Goal: Information Seeking & Learning: Learn about a topic

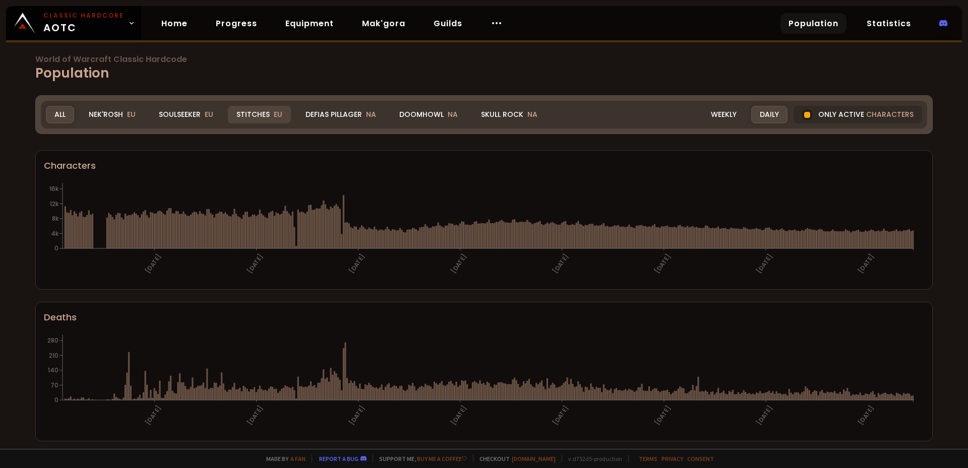
click at [254, 109] on div "Stitches EU" at bounding box center [259, 115] width 63 height 18
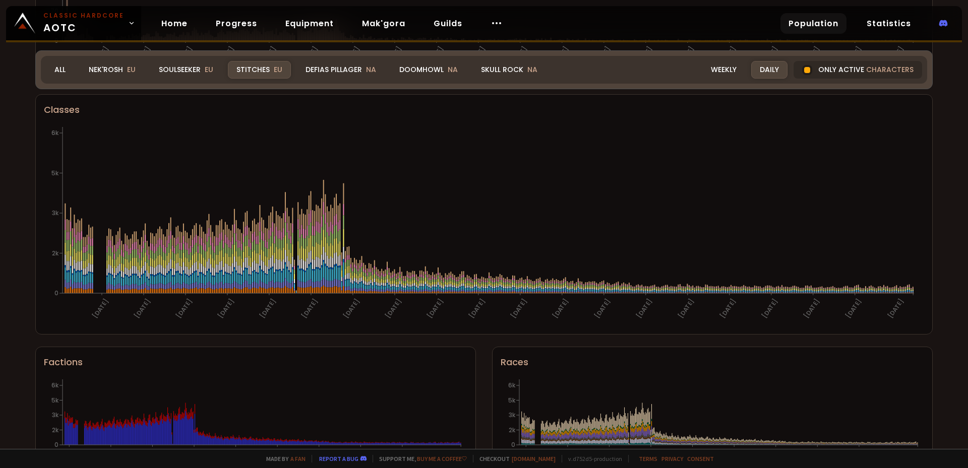
scroll to position [510, 0]
click at [711, 69] on div "Weekly" at bounding box center [723, 70] width 43 height 18
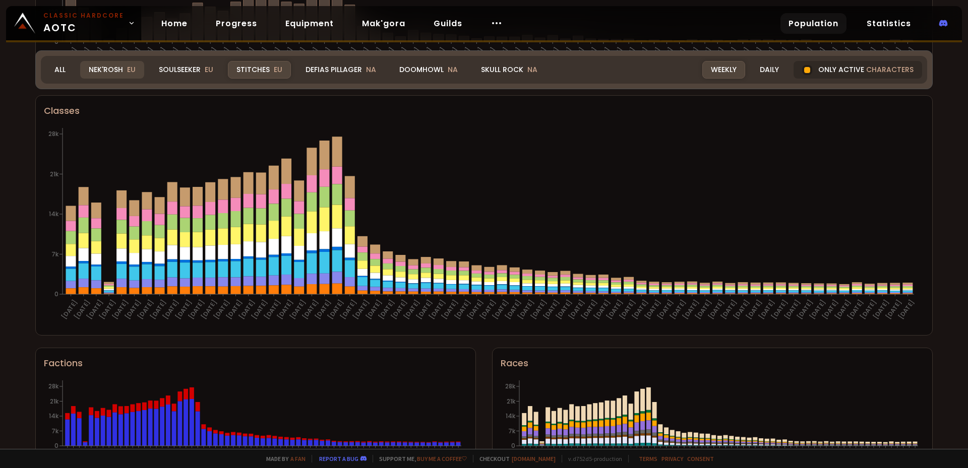
click at [102, 72] on div "Nek'Rosh EU" at bounding box center [112, 70] width 64 height 18
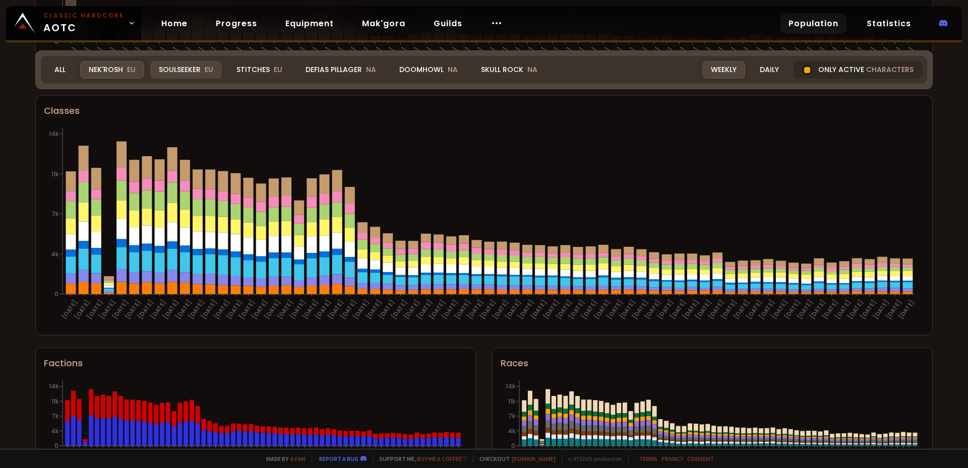
click at [166, 78] on div "Soulseeker EU" at bounding box center [186, 70] width 72 height 18
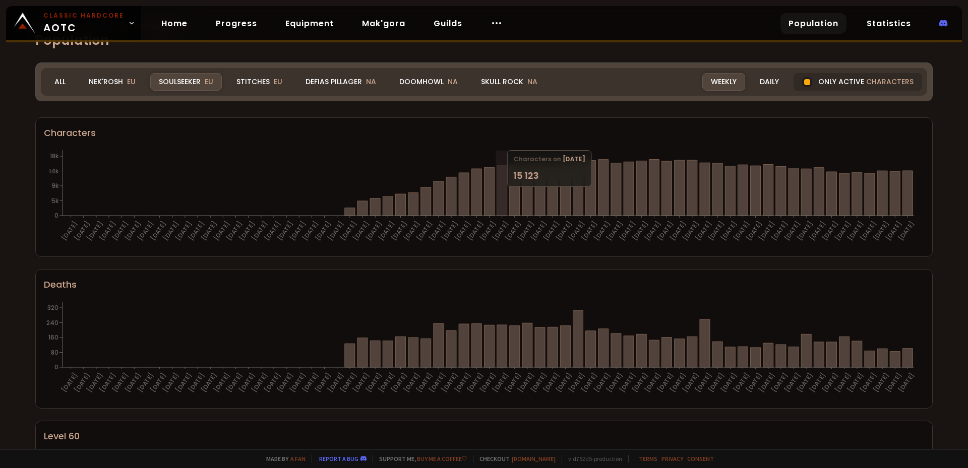
scroll to position [0, 0]
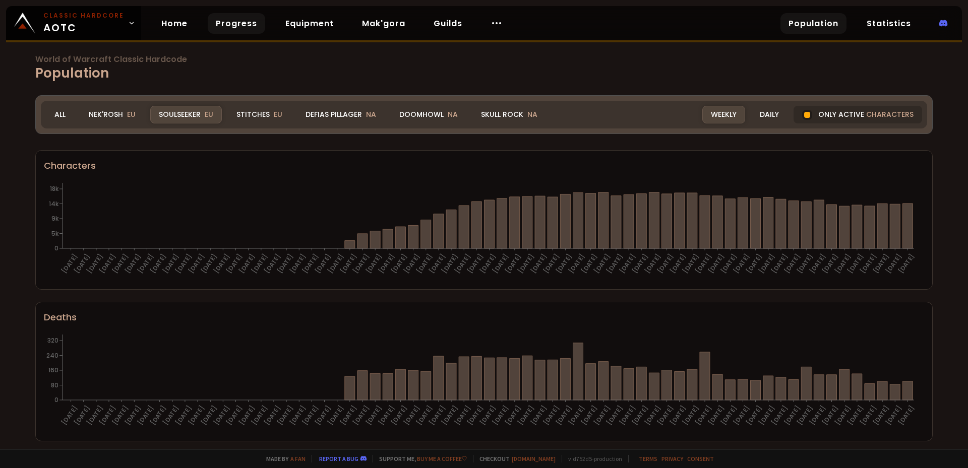
click at [249, 26] on link "Progress" at bounding box center [236, 23] width 57 height 21
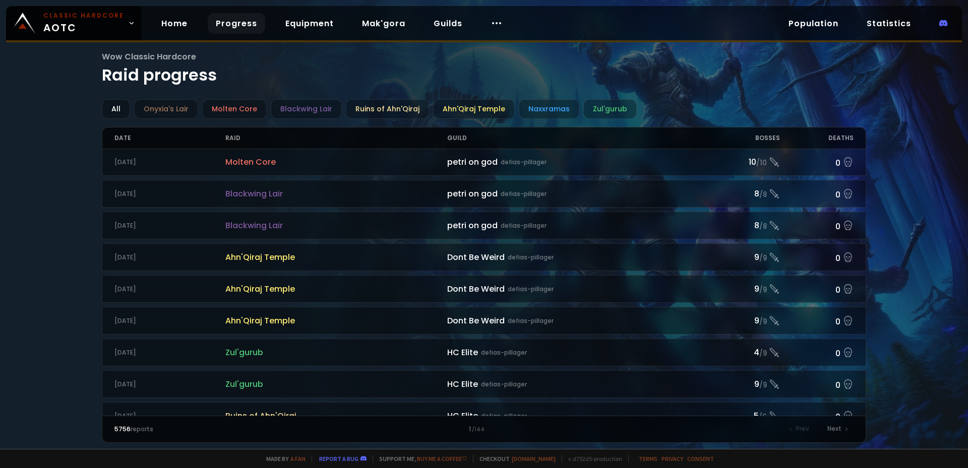
scroll to position [1008, 0]
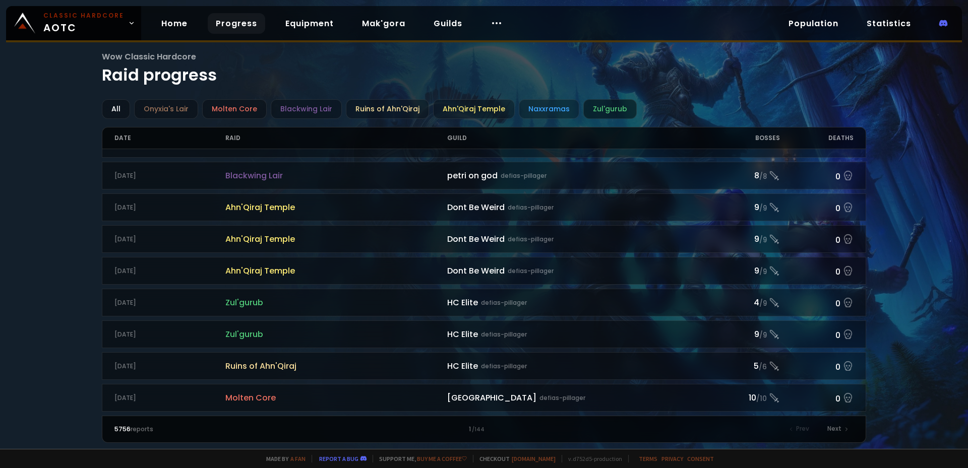
click at [588, 106] on div "Zul'gurub" at bounding box center [609, 109] width 53 height 20
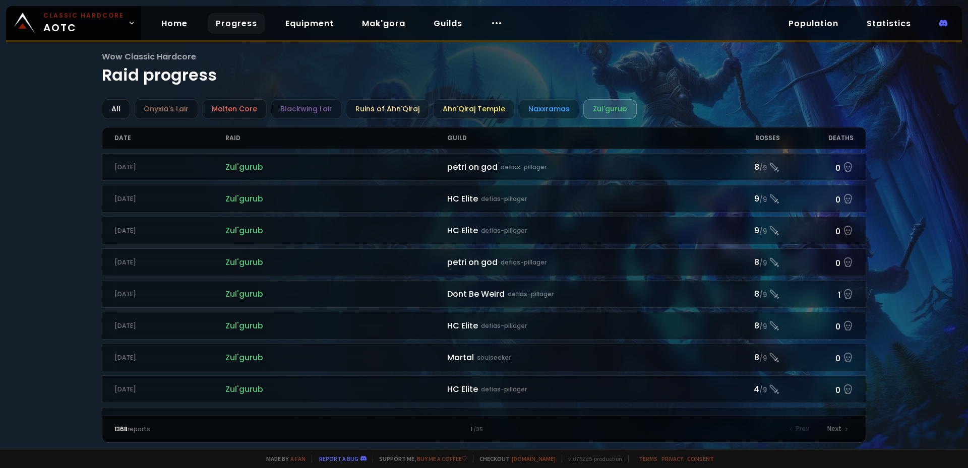
click at [767, 139] on div "Bosses" at bounding box center [743, 138] width 74 height 21
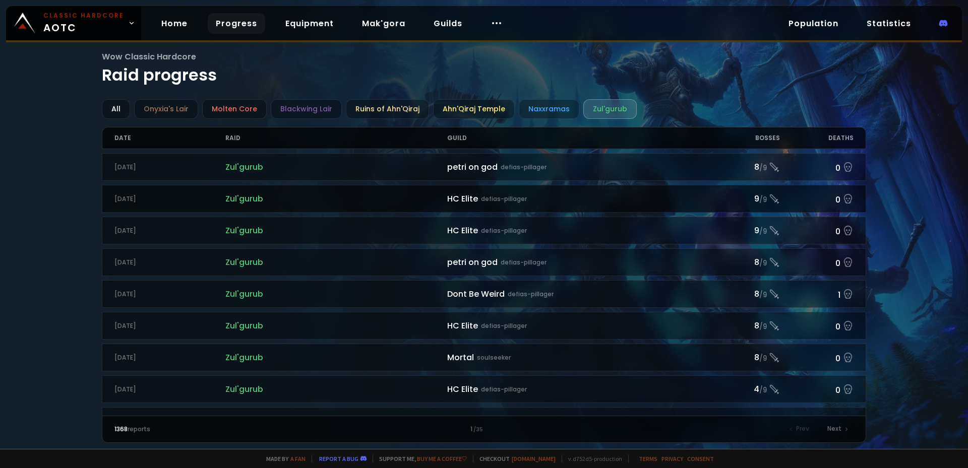
click at [456, 199] on div "HC Elite defias-pillager" at bounding box center [576, 199] width 259 height 13
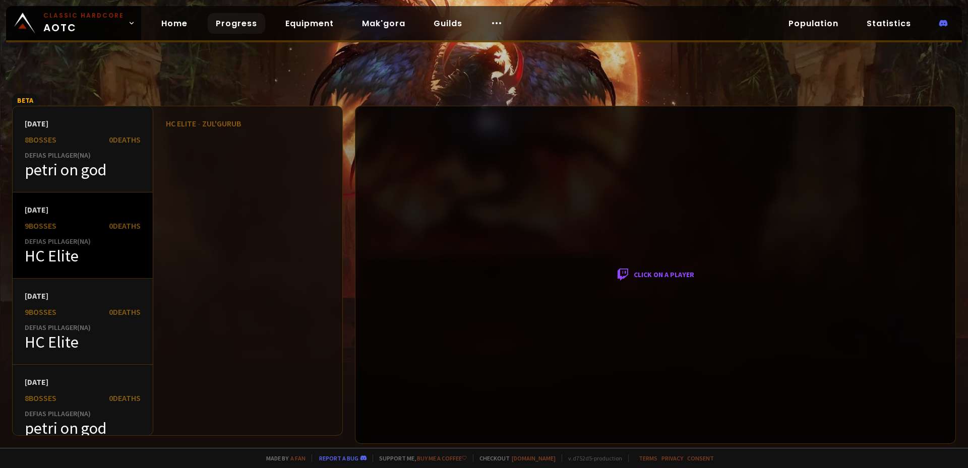
click at [54, 263] on div "HC Elite" at bounding box center [83, 256] width 116 height 20
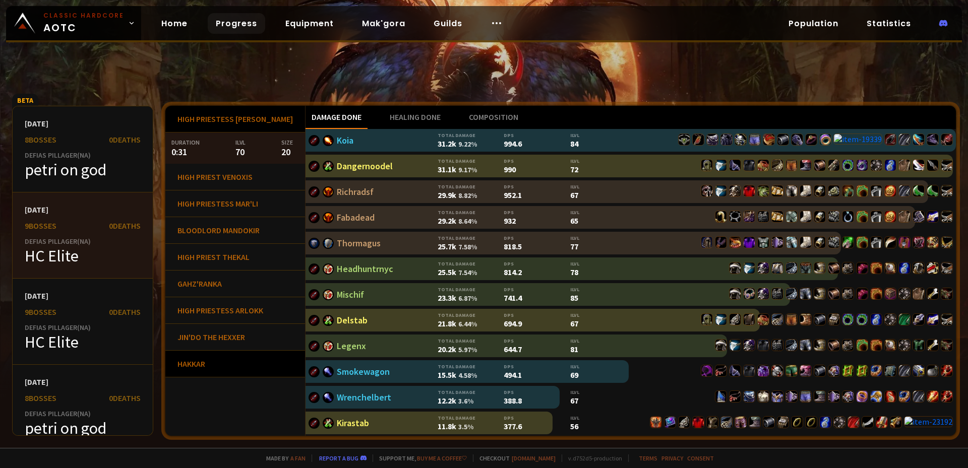
click at [217, 361] on div "Hakkar" at bounding box center [235, 364] width 140 height 27
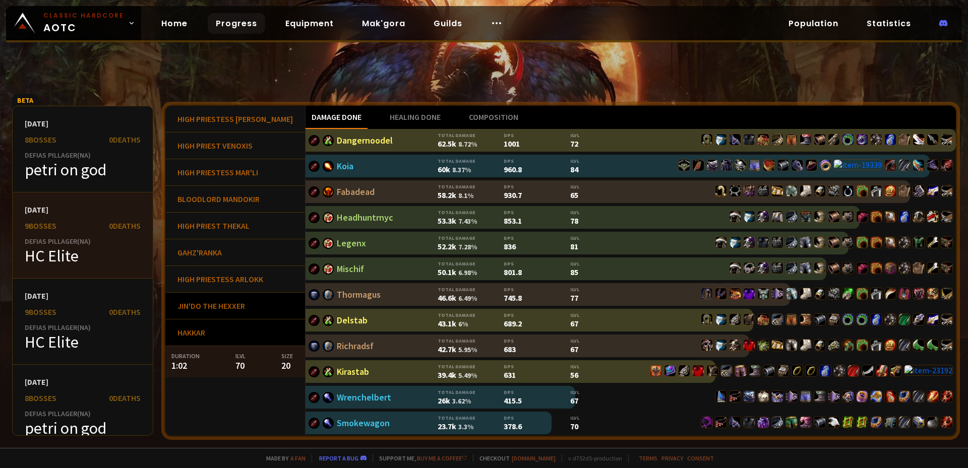
click at [199, 310] on div "Jin'do the Hexxer" at bounding box center [235, 306] width 140 height 27
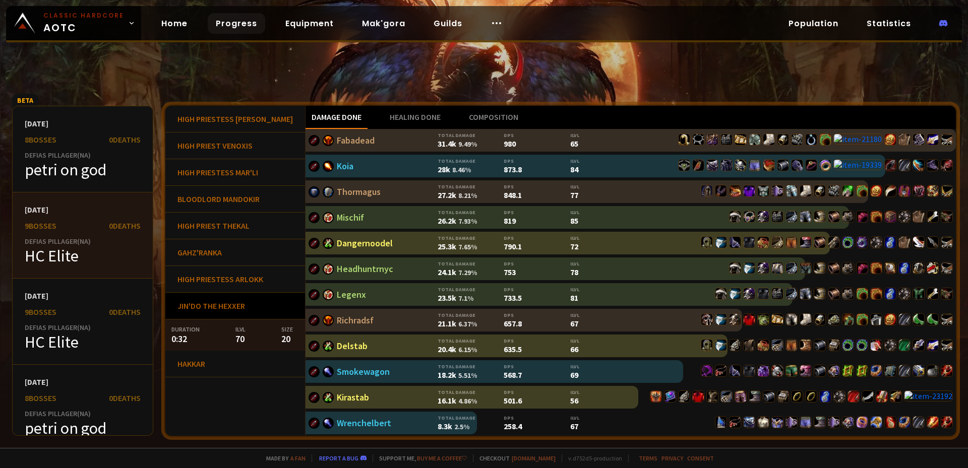
click at [205, 297] on div "Jin'do the Hexxer" at bounding box center [235, 306] width 140 height 27
click at [206, 283] on div "High Priestess Arlokk" at bounding box center [235, 279] width 140 height 27
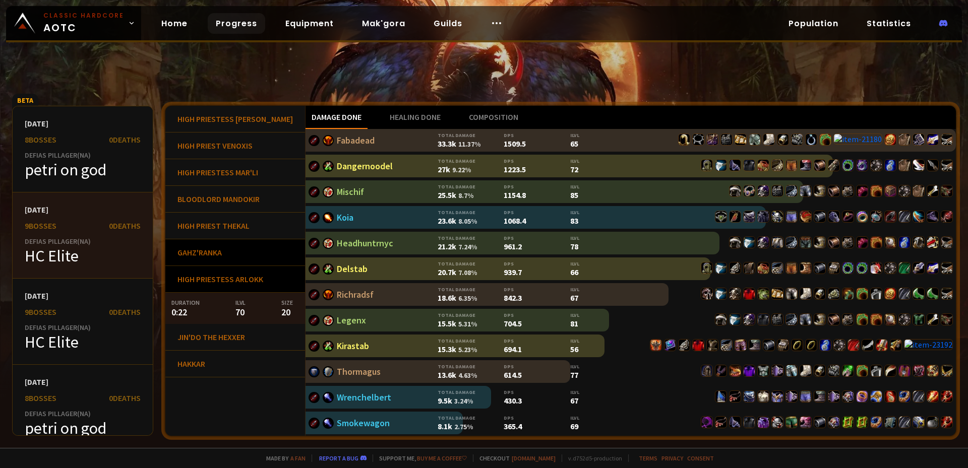
click at [208, 255] on div "Gahz'ranka" at bounding box center [235, 252] width 140 height 27
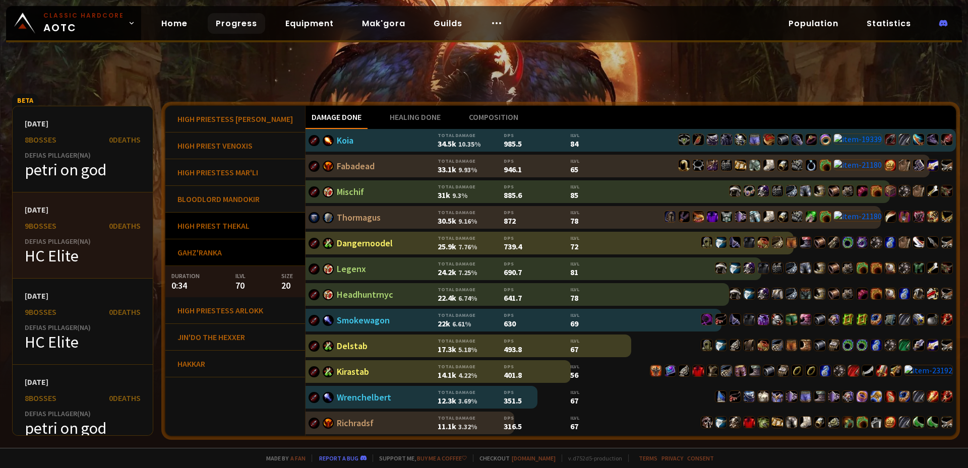
click at [209, 236] on div "High Priest Thekal" at bounding box center [235, 226] width 140 height 27
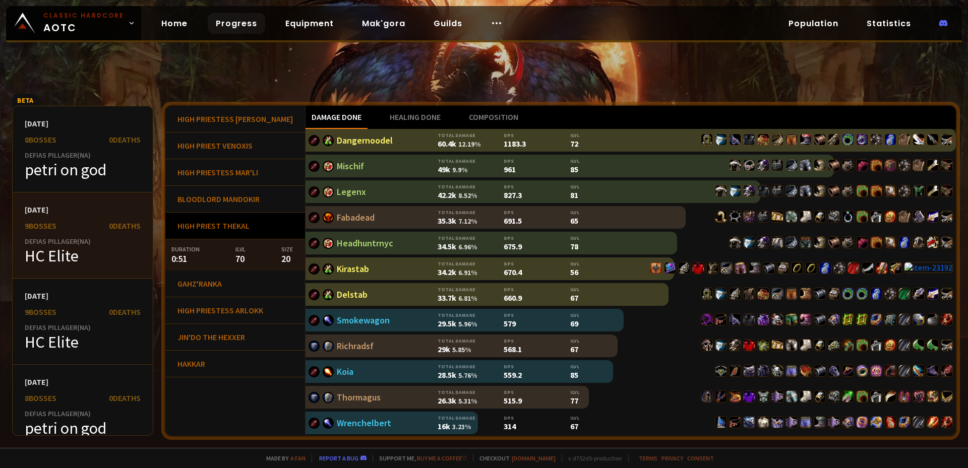
click at [214, 223] on div "High Priest Thekal" at bounding box center [235, 226] width 140 height 27
click at [215, 227] on div "High Priest Thekal" at bounding box center [235, 226] width 140 height 27
click at [216, 199] on div "Bloodlord Mandokir" at bounding box center [235, 199] width 140 height 27
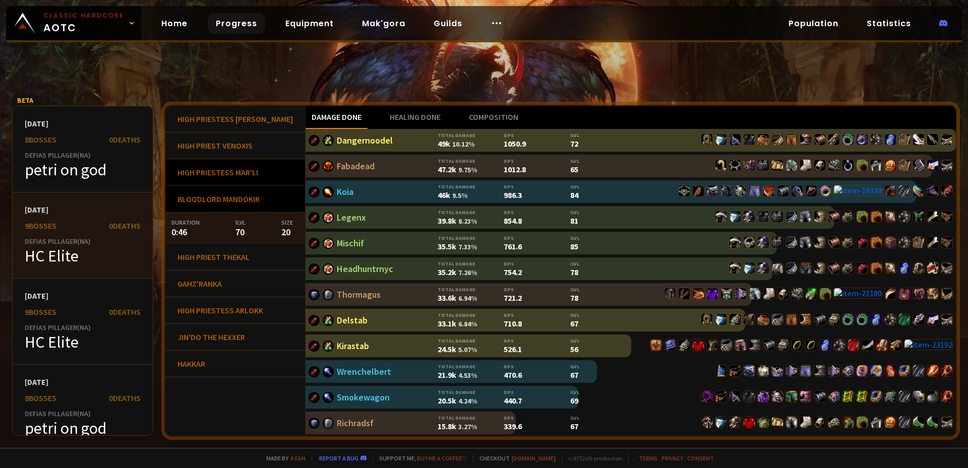
click at [218, 180] on div "High Priestess Mar'li" at bounding box center [235, 172] width 140 height 27
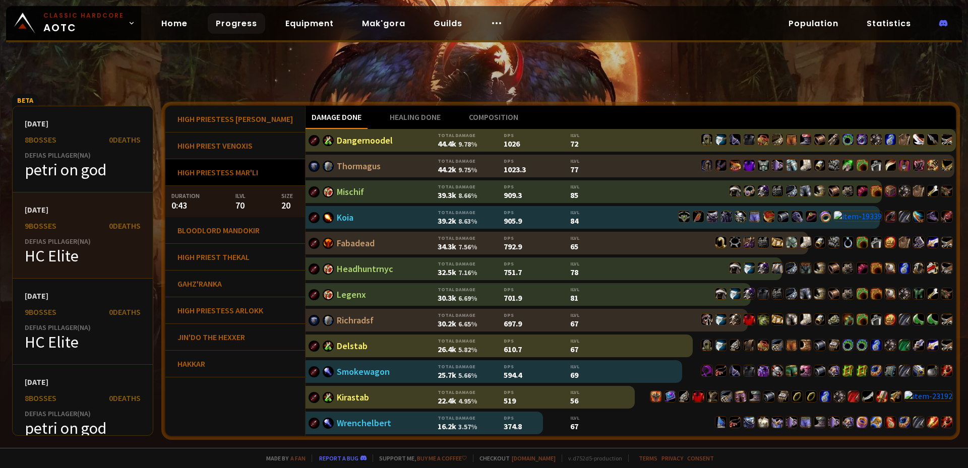
click at [213, 171] on div "High Priestess Mar'li" at bounding box center [235, 172] width 140 height 27
click at [212, 155] on div "High Priest Venoxis" at bounding box center [235, 146] width 140 height 27
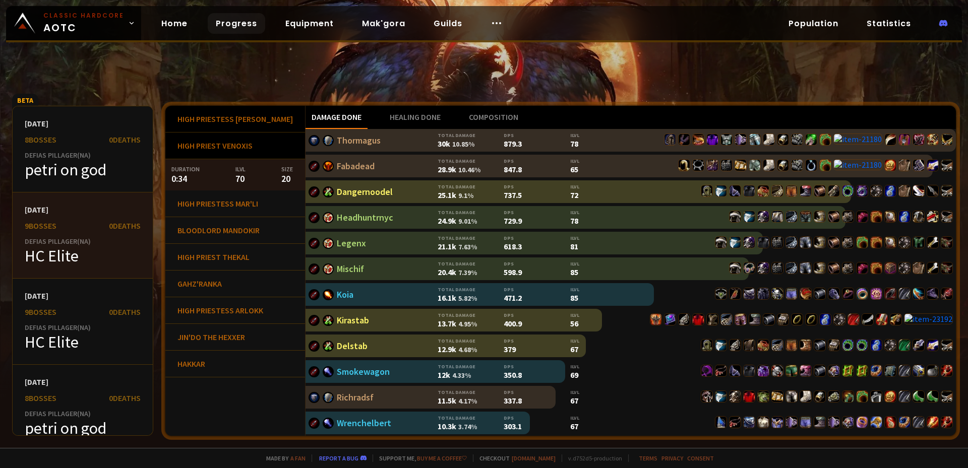
click at [213, 126] on div "High Priestess Jeklik" at bounding box center [235, 119] width 140 height 27
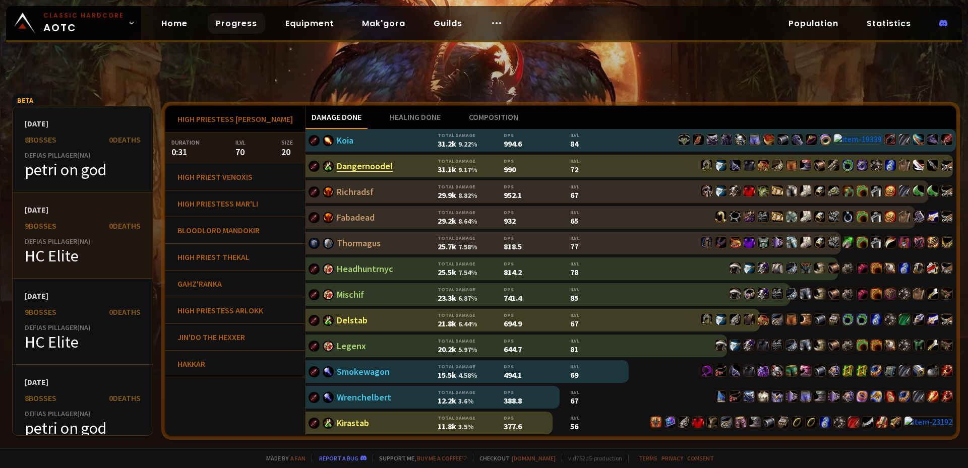
click at [342, 169] on link "Dangernoodel" at bounding box center [365, 166] width 56 height 12
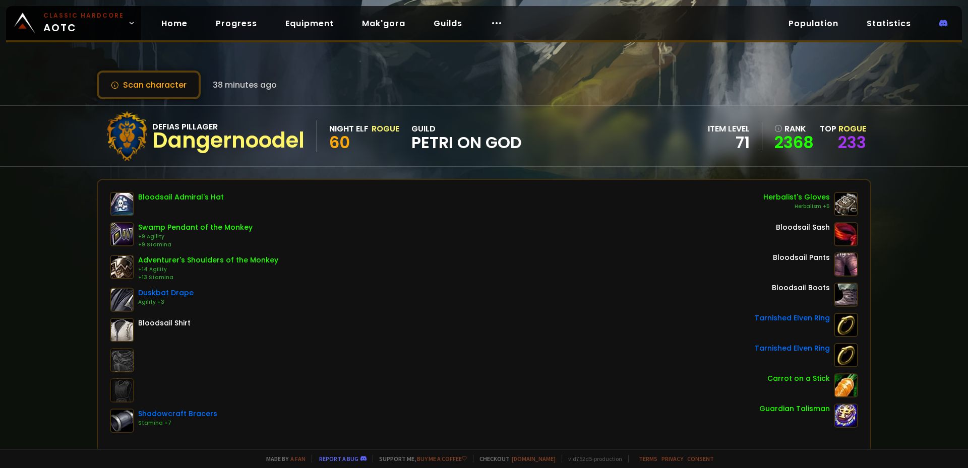
drag, startPoint x: 489, startPoint y: 125, endPoint x: 500, endPoint y: 101, distance: 26.2
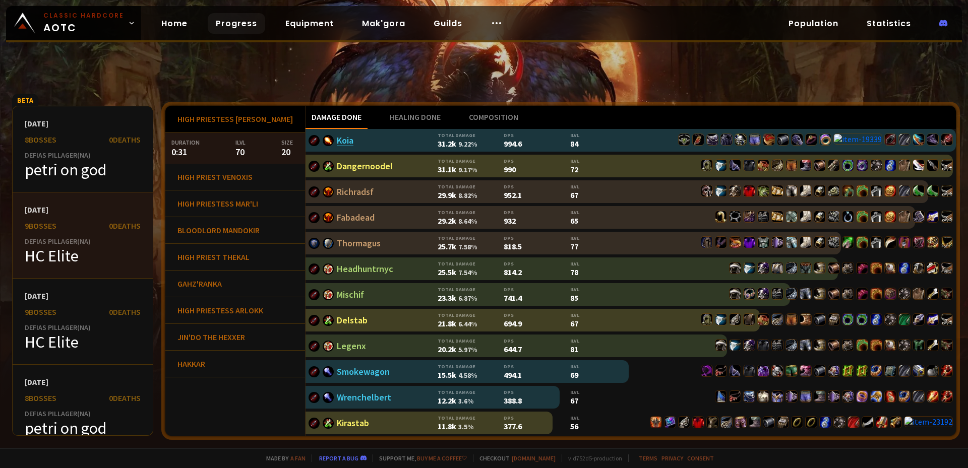
click at [337, 143] on link "Koia" at bounding box center [345, 141] width 17 height 12
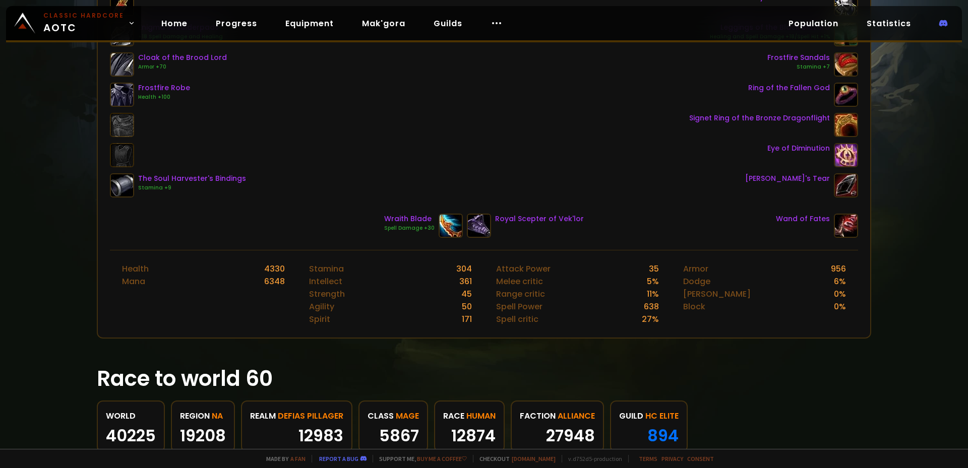
scroll to position [394, 0]
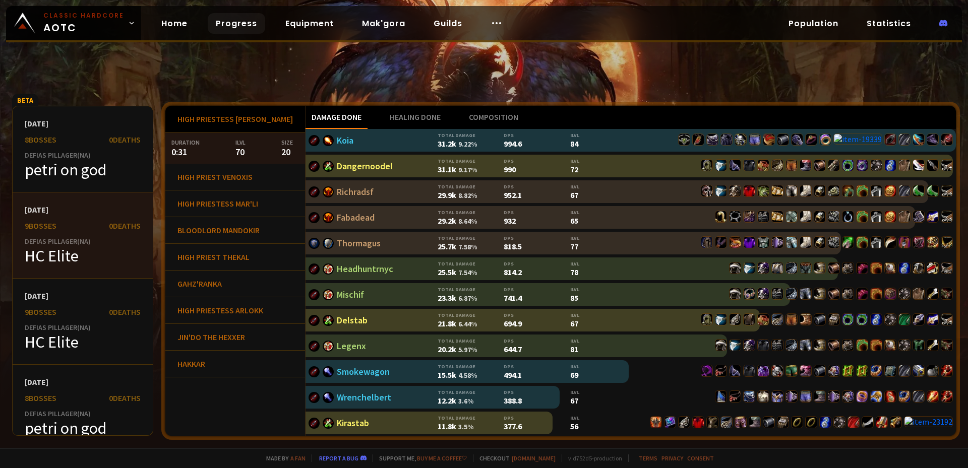
click at [337, 295] on link "Mischif" at bounding box center [350, 295] width 27 height 12
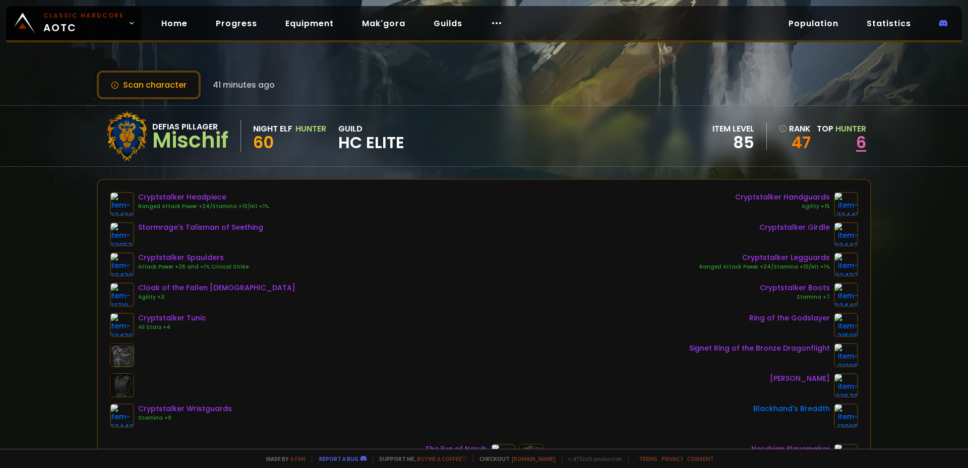
click at [857, 137] on link "6" at bounding box center [861, 142] width 10 height 23
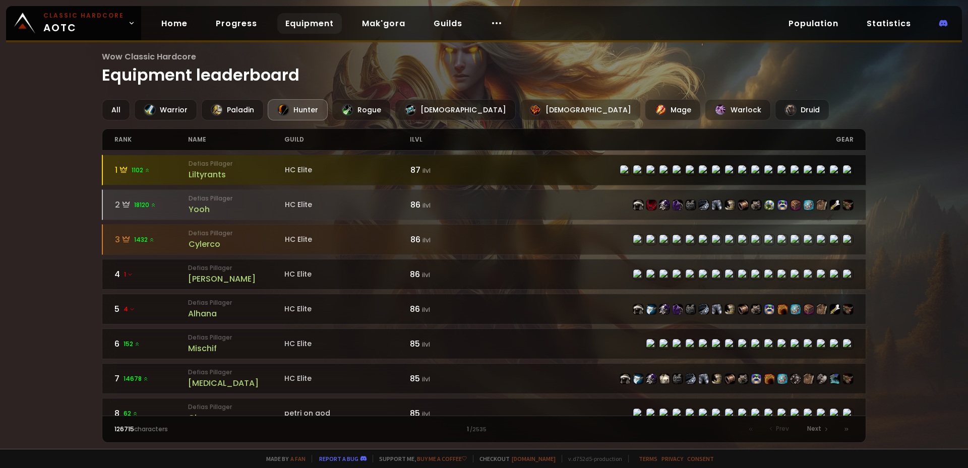
click at [194, 176] on div "Liltyrants" at bounding box center [237, 174] width 96 height 13
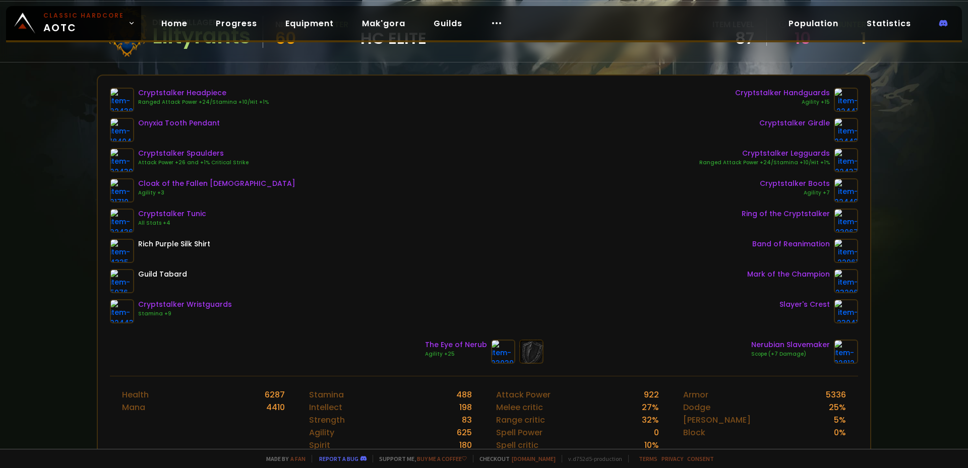
scroll to position [92, 0]
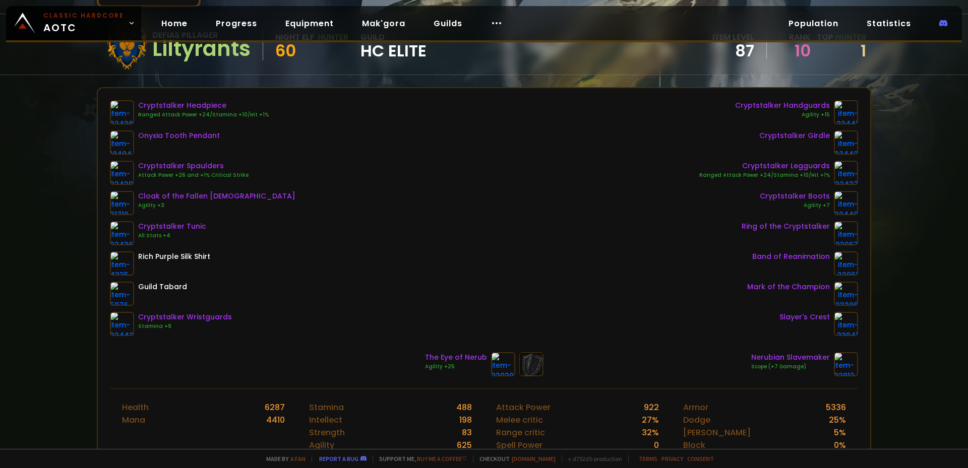
drag, startPoint x: 266, startPoint y: 164, endPoint x: 233, endPoint y: 151, distance: 34.8
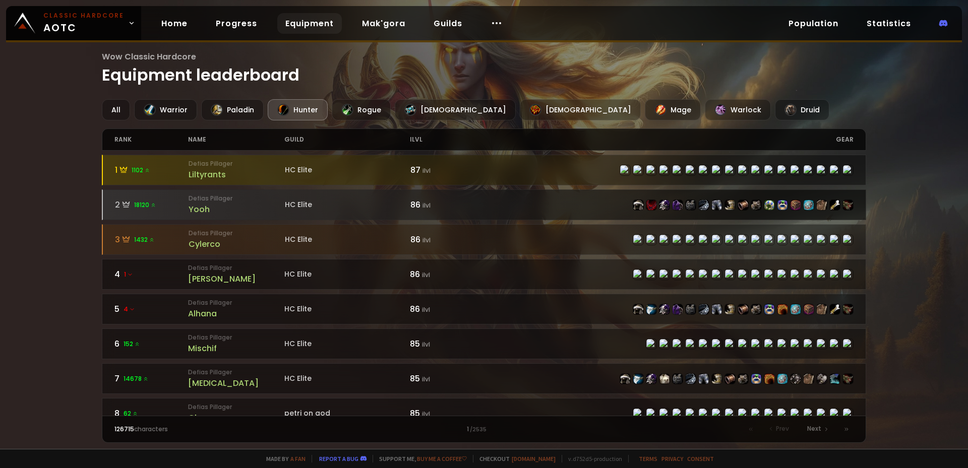
click at [206, 210] on div "Yooh" at bounding box center [237, 209] width 96 height 13
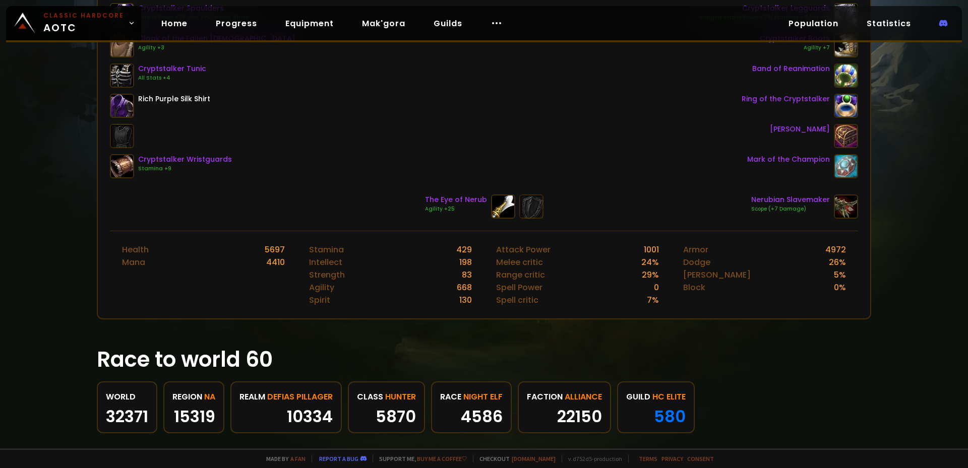
scroll to position [302, 0]
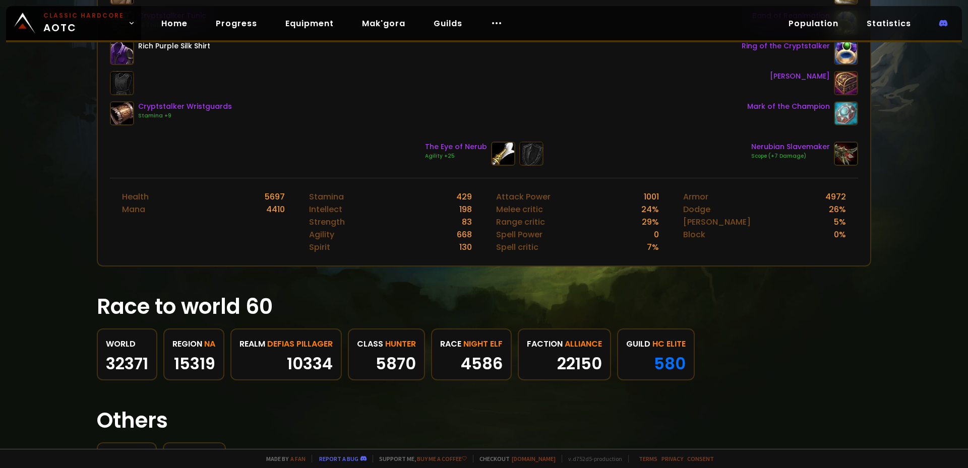
drag, startPoint x: 211, startPoint y: 126, endPoint x: 205, endPoint y: 120, distance: 8.2
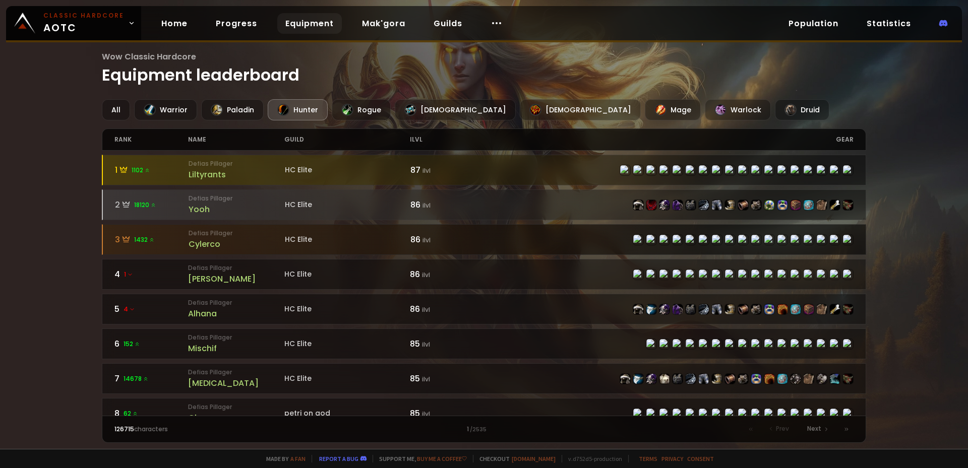
click at [200, 240] on div "Cylerco" at bounding box center [237, 244] width 96 height 13
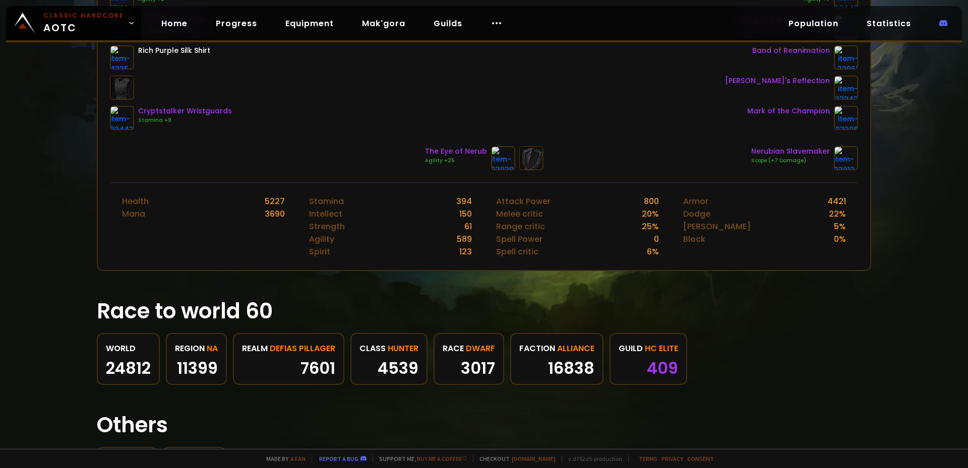
scroll to position [302, 0]
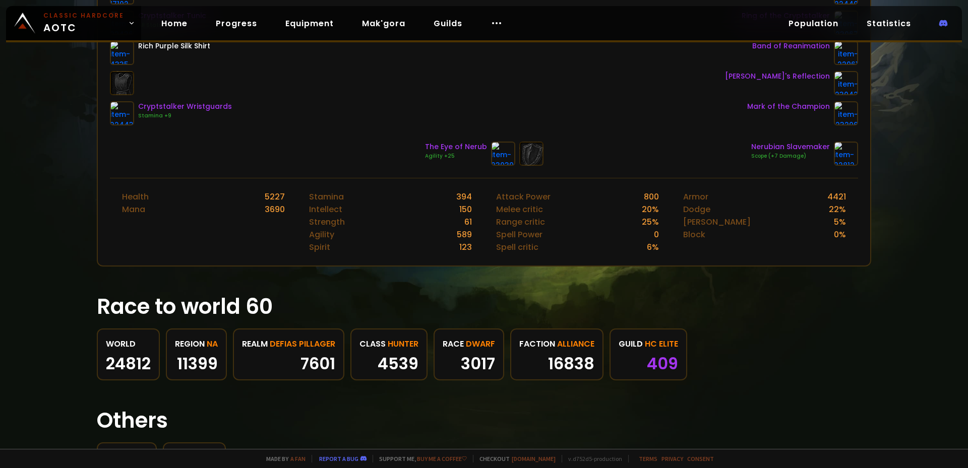
drag, startPoint x: 291, startPoint y: 209, endPoint x: 290, endPoint y: 204, distance: 5.3
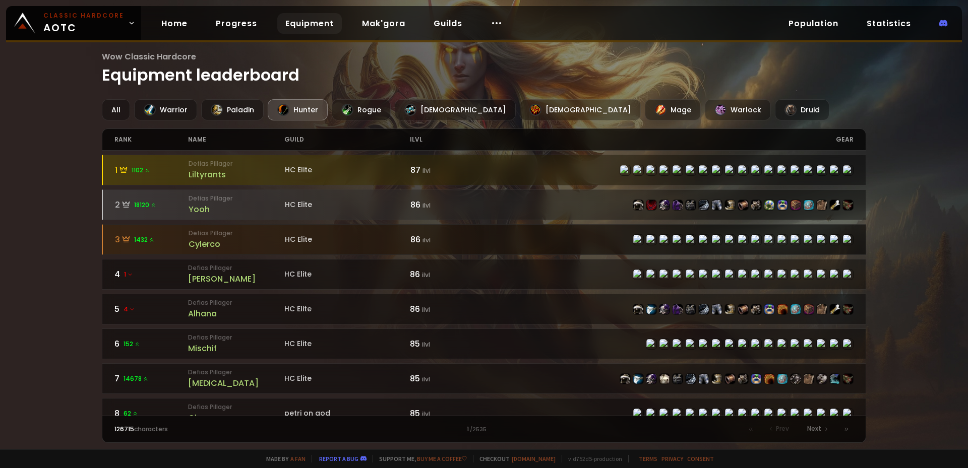
click at [198, 247] on div "Cylerco" at bounding box center [237, 244] width 96 height 13
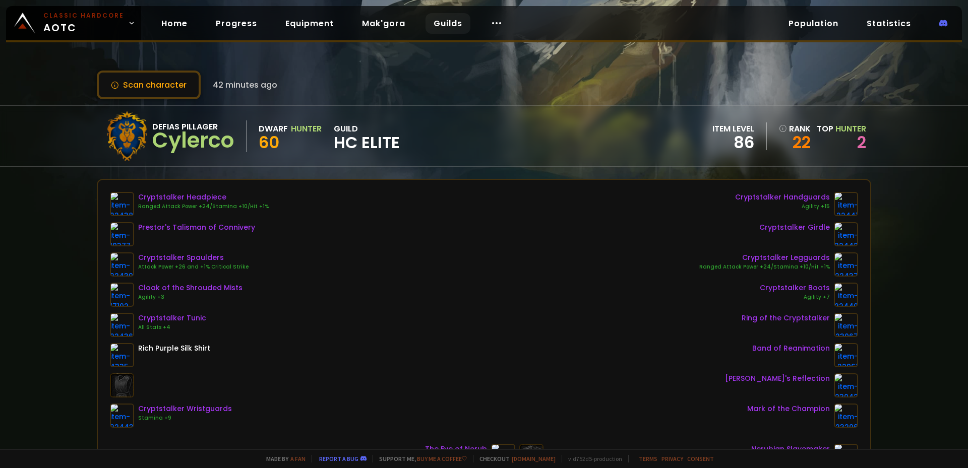
click at [435, 26] on link "Guilds" at bounding box center [447, 23] width 45 height 21
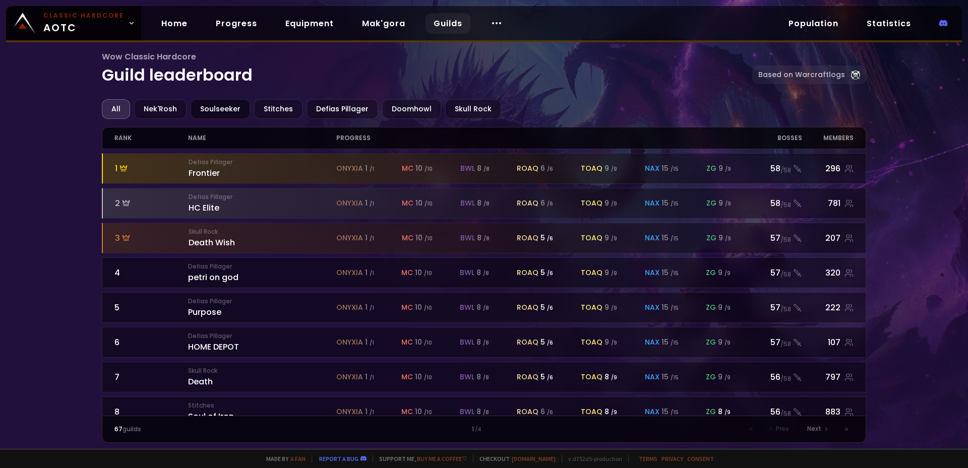
click at [204, 109] on div "Soulseeker" at bounding box center [220, 109] width 59 height 20
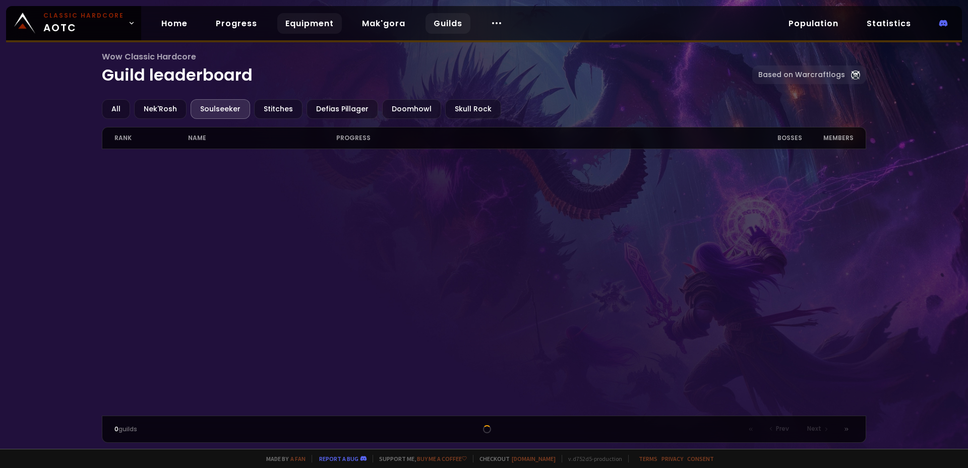
click at [280, 23] on link "Equipment" at bounding box center [309, 23] width 65 height 21
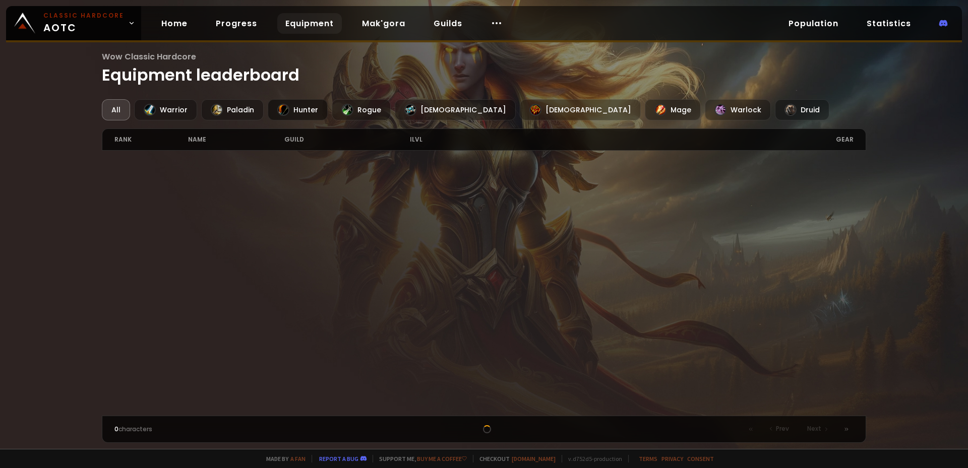
click at [299, 104] on div "Hunter" at bounding box center [298, 109] width 60 height 21
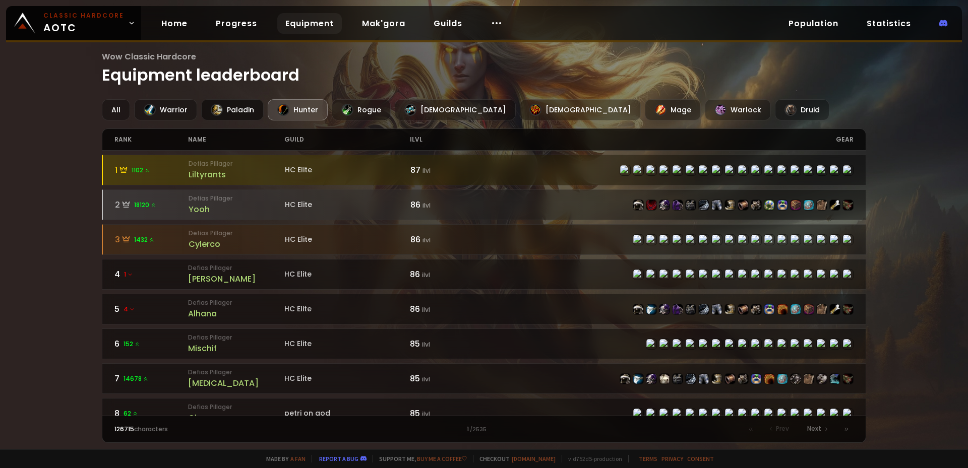
click at [231, 111] on div "Paladin" at bounding box center [232, 109] width 63 height 21
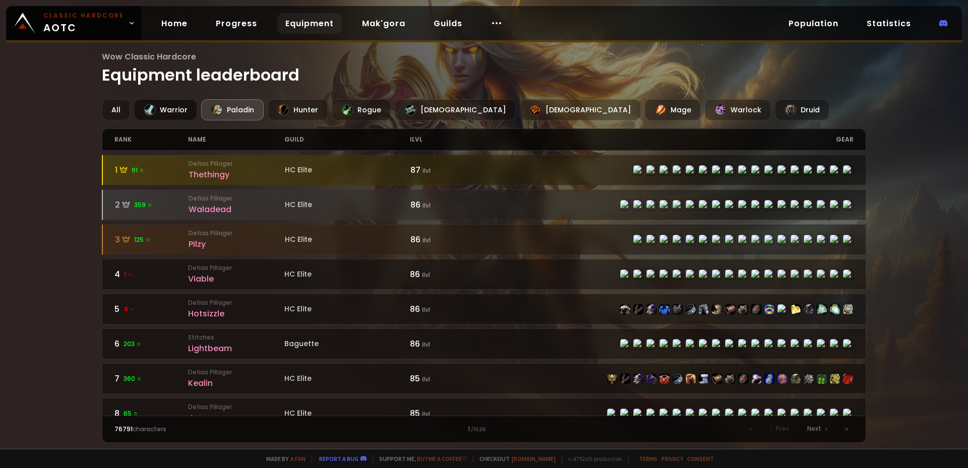
click at [172, 111] on div "Warrior" at bounding box center [165, 109] width 63 height 21
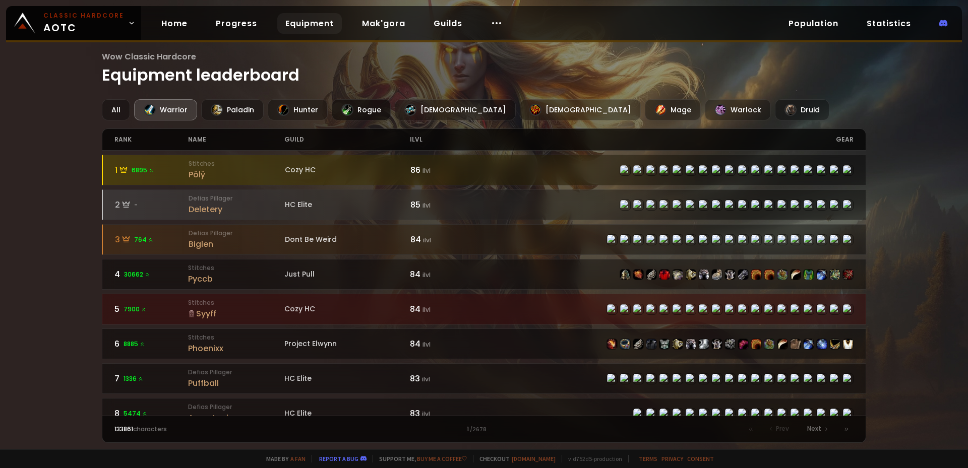
click at [359, 111] on div "Rogue" at bounding box center [361, 109] width 59 height 21
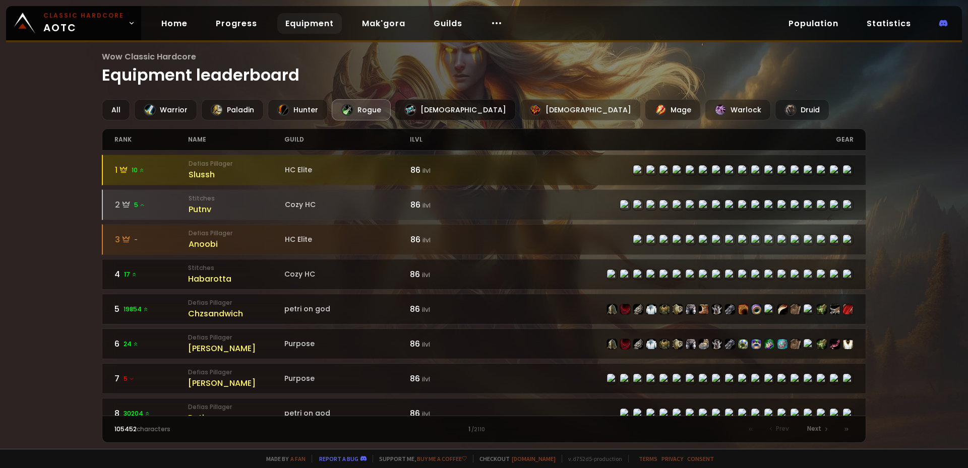
click at [411, 110] on div at bounding box center [410, 110] width 12 height 12
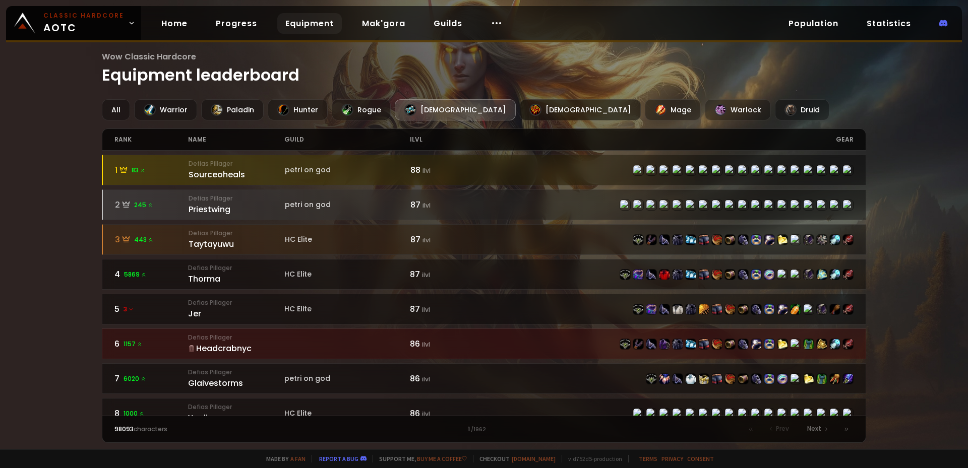
click at [529, 110] on div at bounding box center [535, 110] width 12 height 12
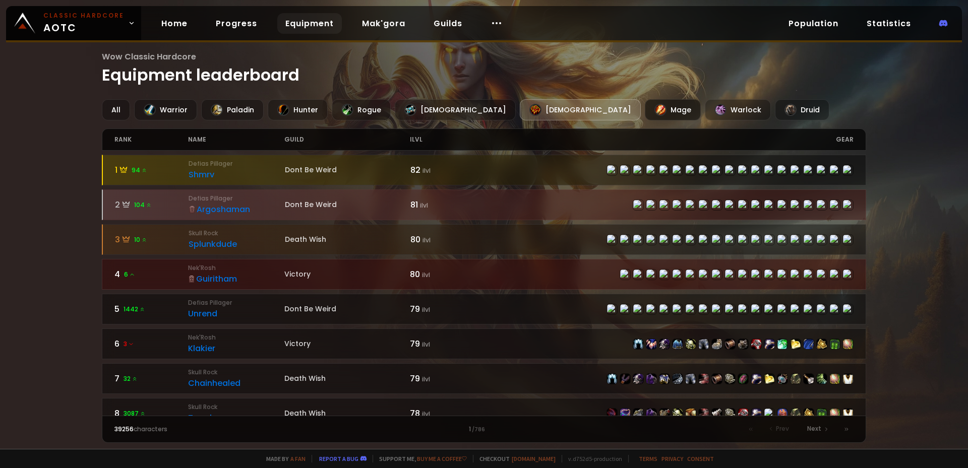
click at [654, 109] on div at bounding box center [660, 110] width 12 height 12
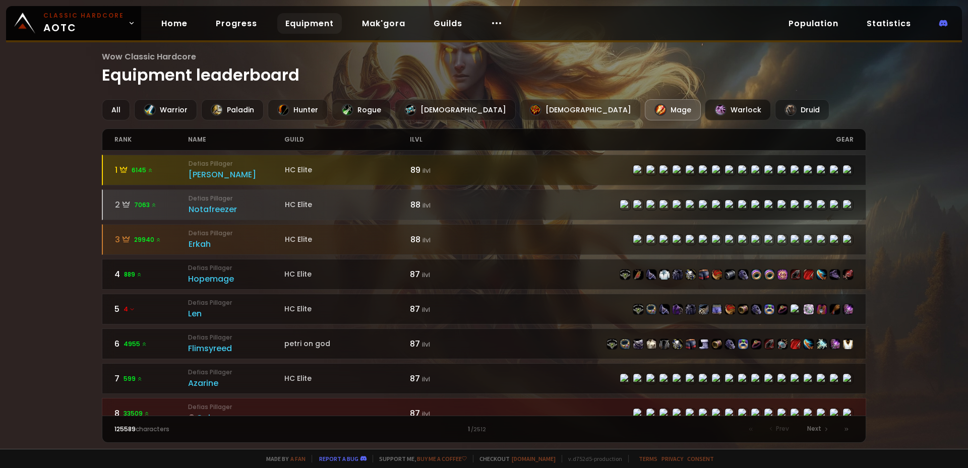
click at [705, 115] on div "Warlock" at bounding box center [738, 109] width 66 height 21
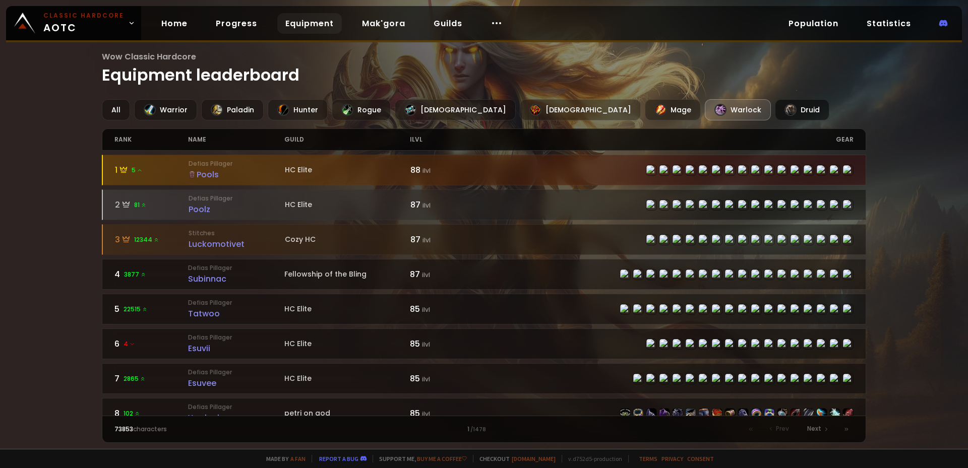
click at [775, 109] on div "Druid" at bounding box center [802, 109] width 54 height 21
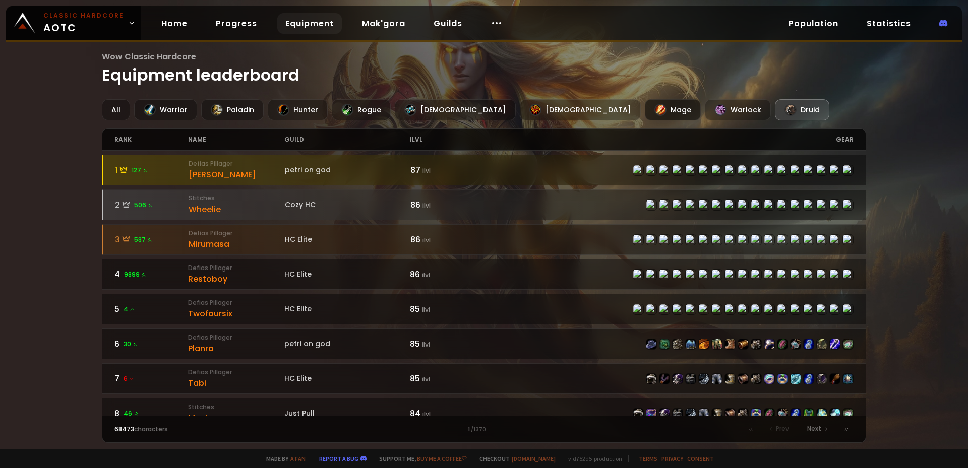
click at [645, 108] on div "Mage" at bounding box center [673, 109] width 56 height 21
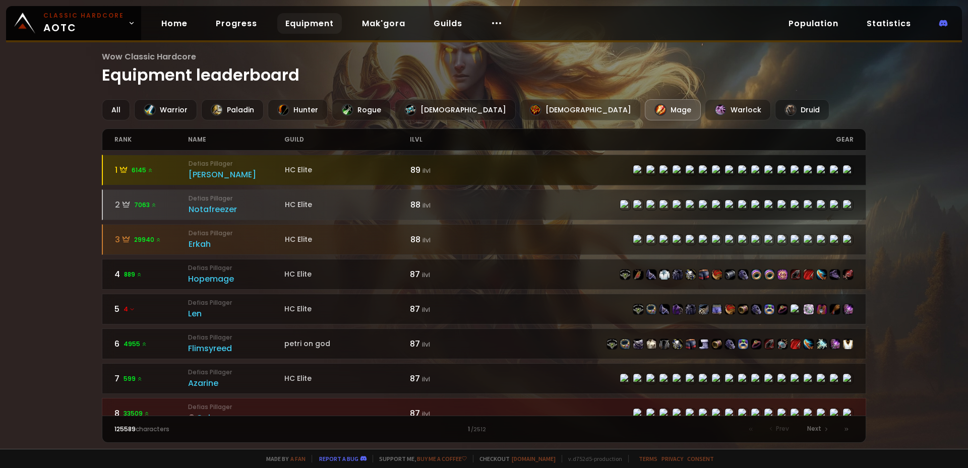
click at [199, 175] on div "Eliana" at bounding box center [237, 174] width 96 height 13
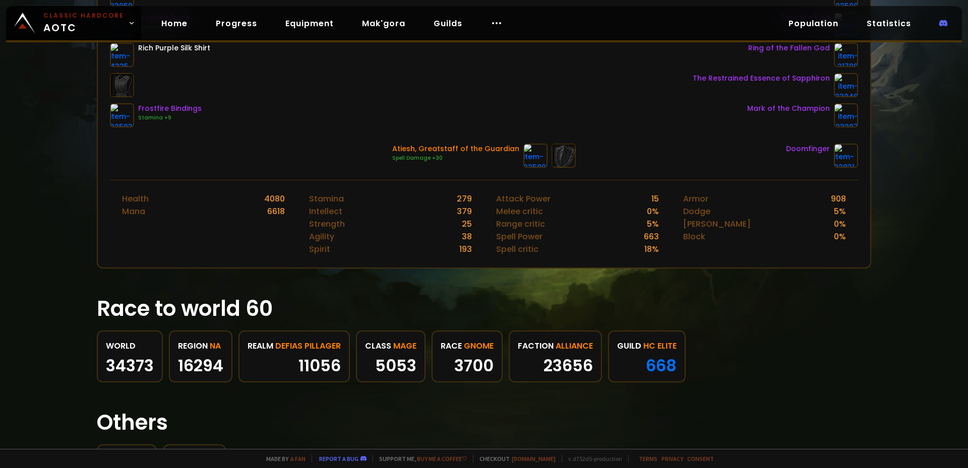
scroll to position [394, 0]
